Goal: Task Accomplishment & Management: Use online tool/utility

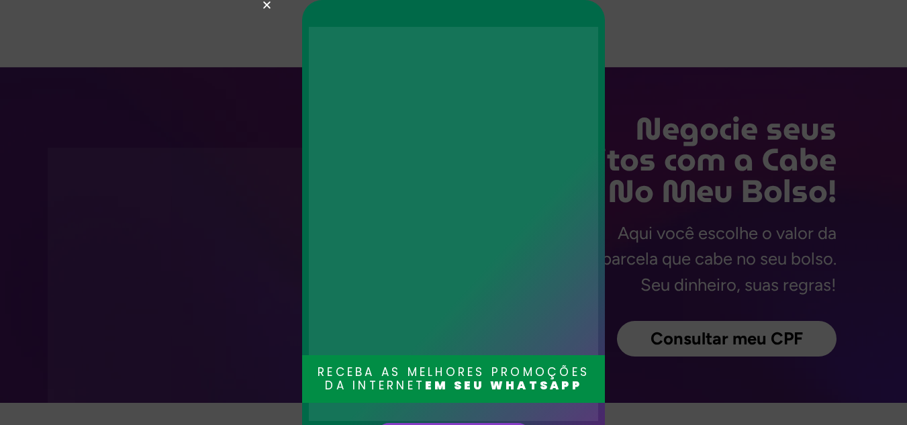
click at [261, 3] on div "RECEBA AS MELHORES PROMOÇÕES DA INTERNET EM SEU WHATSAPP Entrar no grupo" at bounding box center [453, 212] width 907 height 425
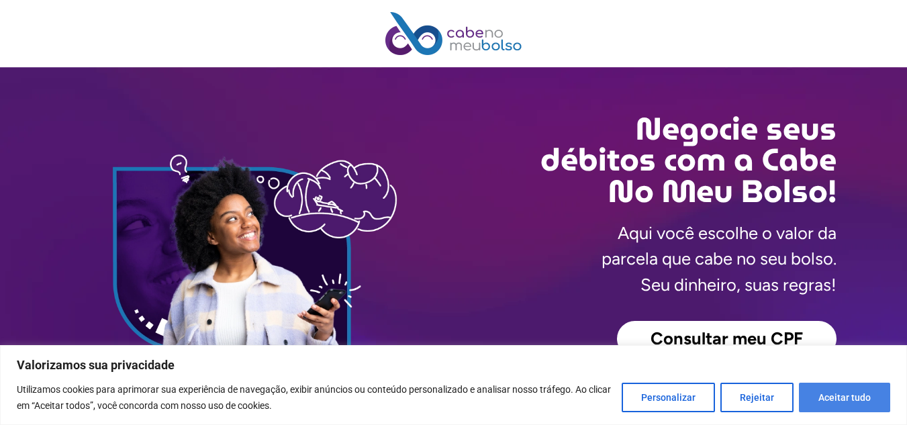
click at [850, 400] on button "Aceitar tudo" at bounding box center [844, 398] width 91 height 30
checkbox input "true"
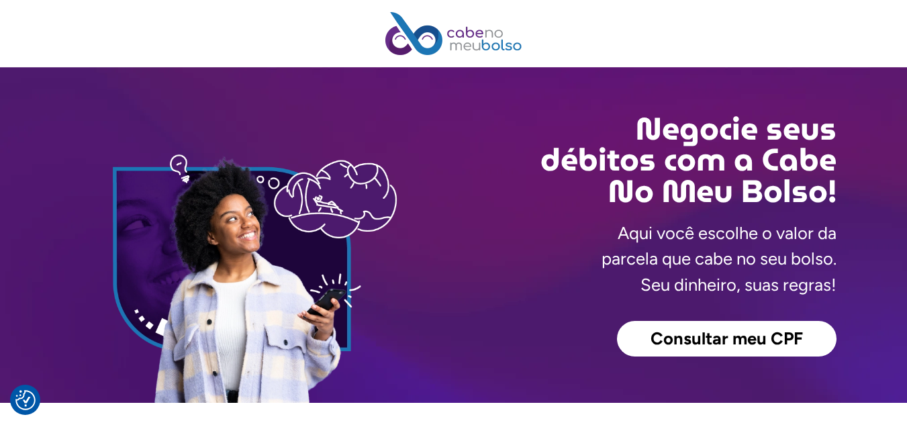
click at [769, 342] on span "Consultar meu CPF" at bounding box center [727, 338] width 152 height 17
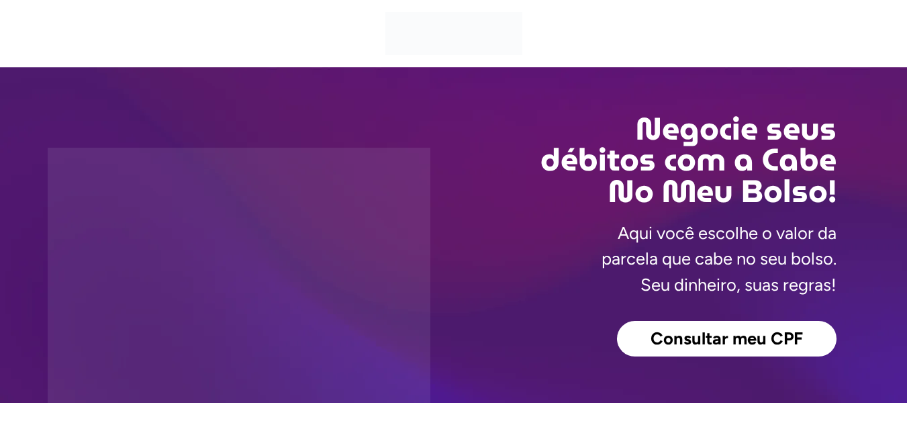
drag, startPoint x: 0, startPoint y: 0, endPoint x: 737, endPoint y: 344, distance: 813.7
click at [737, 344] on span "Consultar meu CPF" at bounding box center [727, 338] width 152 height 17
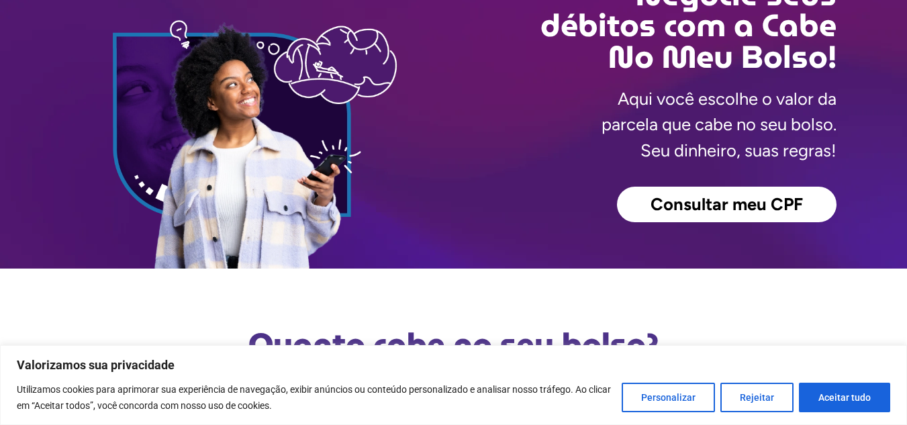
scroll to position [336, 0]
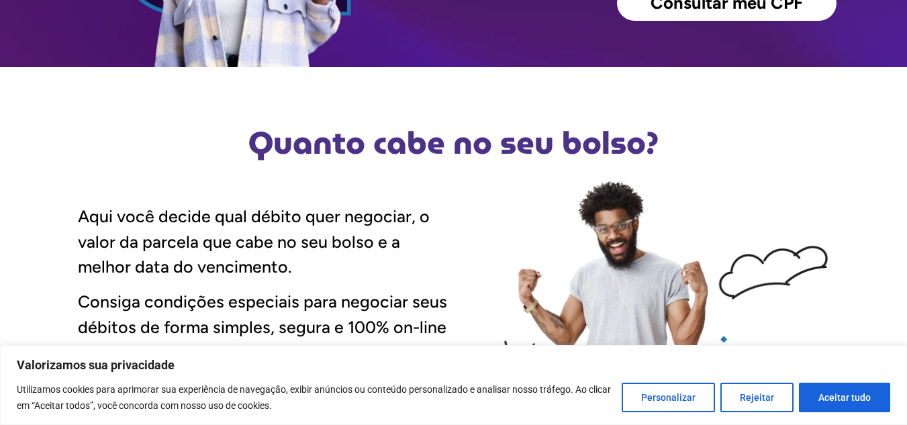
click at [851, 402] on button "Aceitar tudo" at bounding box center [844, 398] width 91 height 30
checkbox input "true"
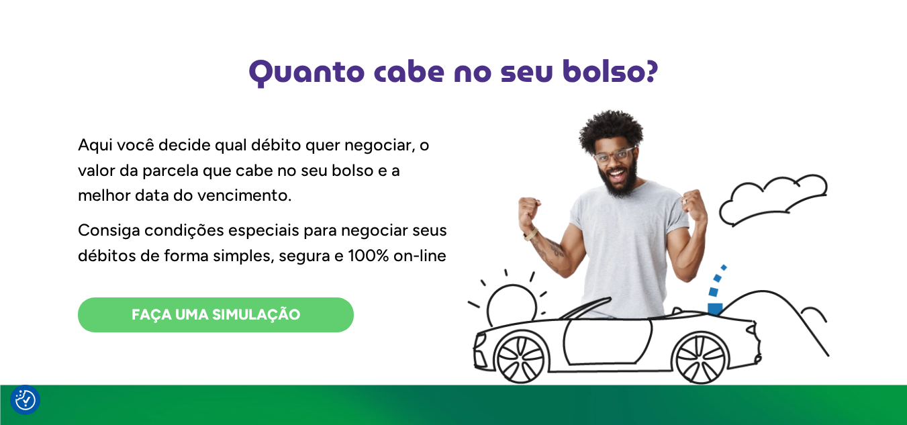
scroll to position [269, 0]
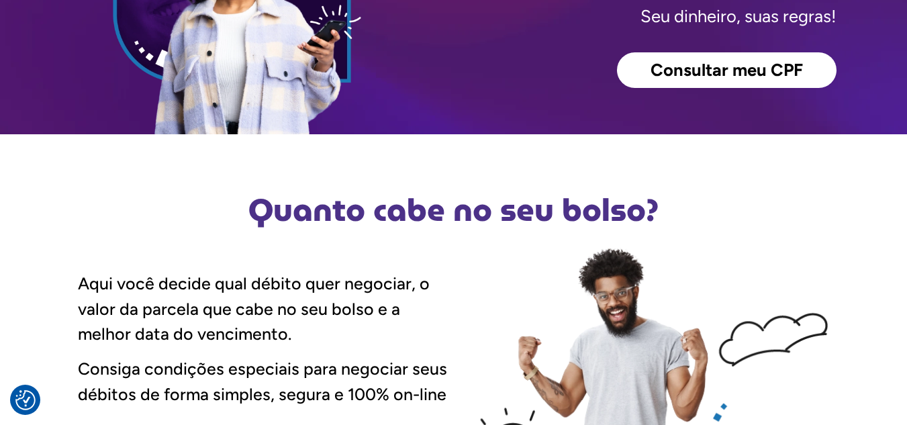
click at [721, 64] on span "Consultar meu CPF" at bounding box center [727, 70] width 152 height 17
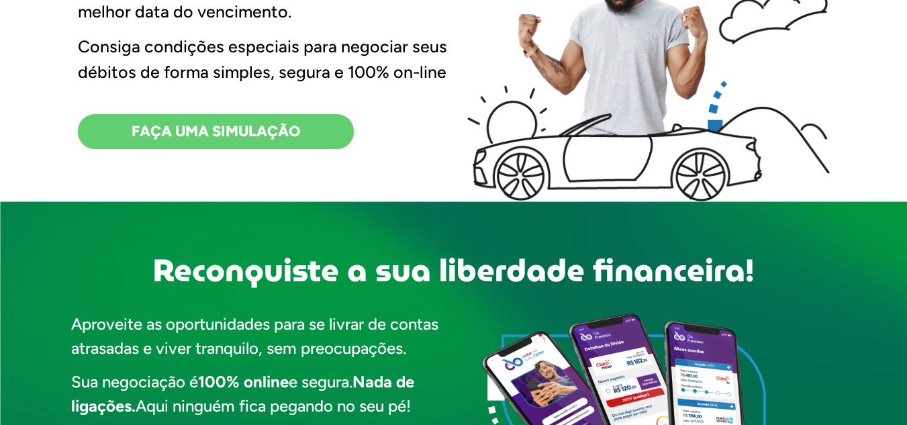
scroll to position [604, 0]
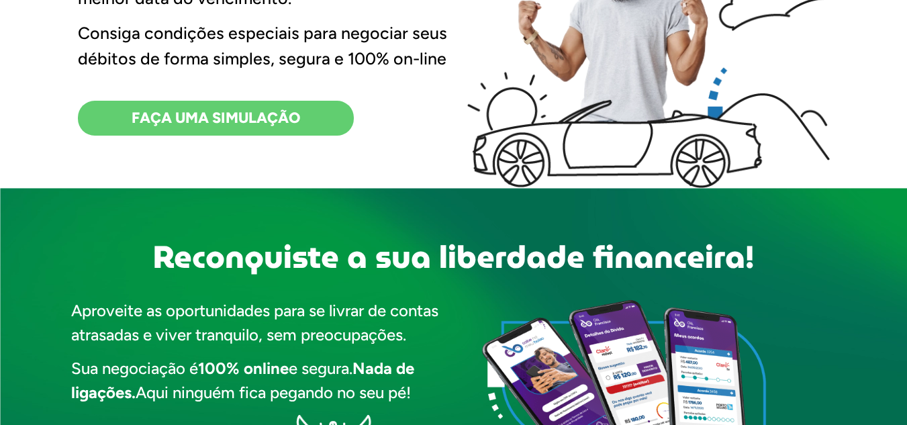
click at [171, 118] on span "FAÇA UMA SIMULAÇÃO" at bounding box center [216, 118] width 169 height 15
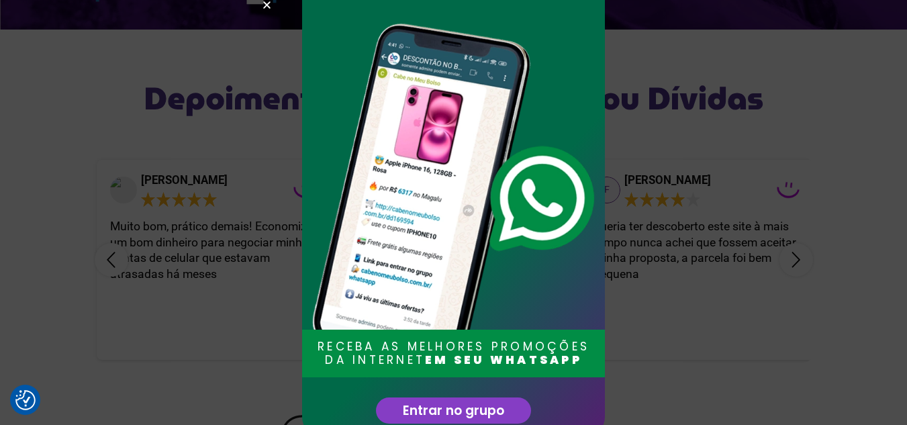
scroll to position [2619, 0]
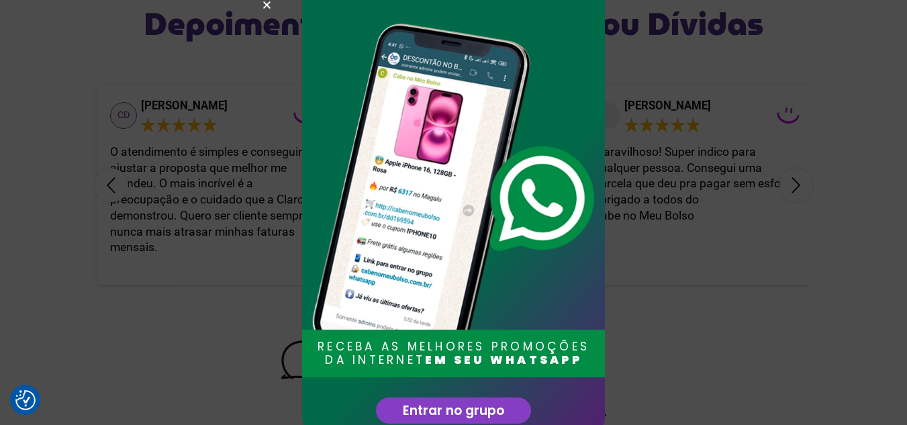
drag, startPoint x: 271, startPoint y: 3, endPoint x: 285, endPoint y: 12, distance: 17.5
click at [271, 3] on icon "Close" at bounding box center [267, 5] width 10 height 10
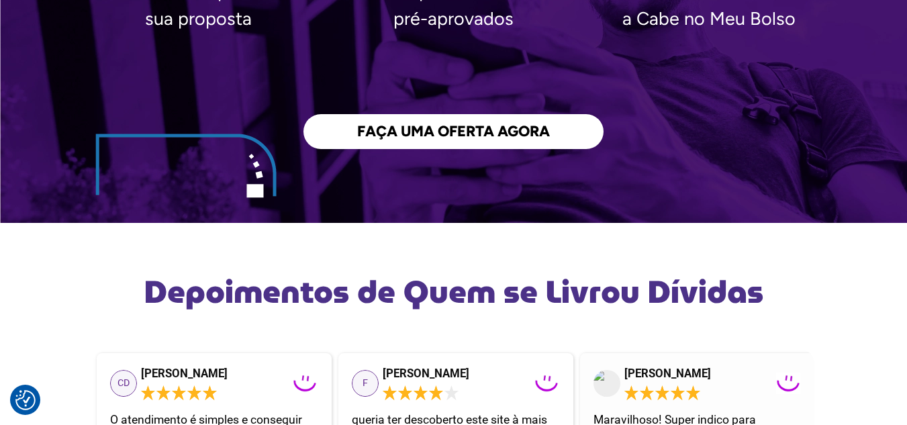
scroll to position [2351, 0]
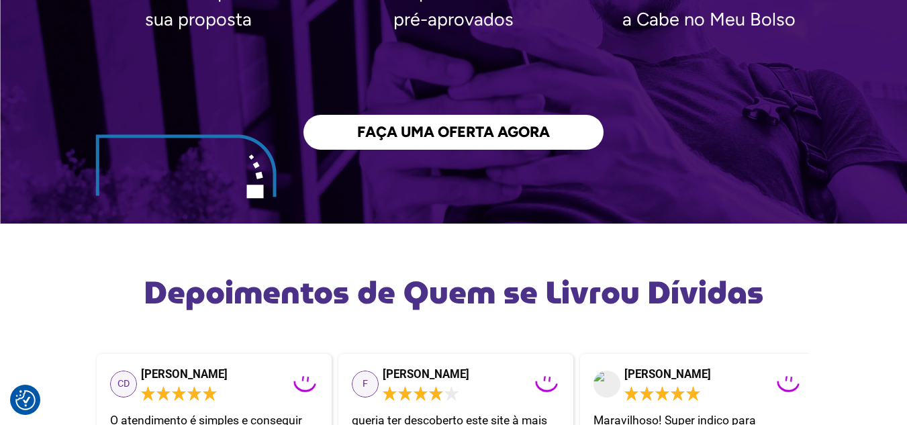
click at [528, 130] on span "FAÇA UMA OFERTA AGORA" at bounding box center [453, 132] width 193 height 15
